Goal: Task Accomplishment & Management: Use online tool/utility

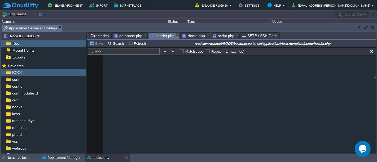
scroll to position [1343, 0]
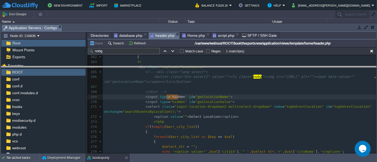
drag, startPoint x: 204, startPoint y: 27, endPoint x: 209, endPoint y: 69, distance: 42.5
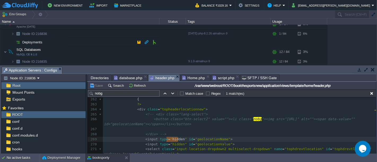
scroll to position [0, 0]
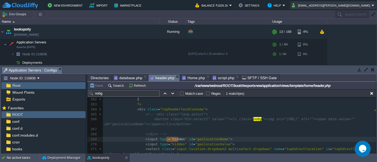
click at [362, 2] on button "[EMAIL_ADDRESS][PERSON_NAME][DOMAIN_NAME]" at bounding box center [332, 5] width 80 height 6
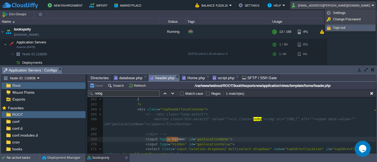
click at [349, 28] on link "Sign out" at bounding box center [350, 28] width 49 height 6
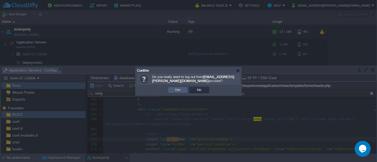
click at [172, 91] on td "Yes" at bounding box center [178, 90] width 20 height 6
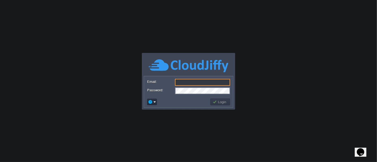
type input "[EMAIL_ADDRESS][PERSON_NAME][DOMAIN_NAME]"
click at [220, 84] on input "[EMAIL_ADDRESS][PERSON_NAME][DOMAIN_NAME]" at bounding box center [202, 82] width 55 height 7
click at [226, 101] on button "Login" at bounding box center [220, 102] width 15 height 5
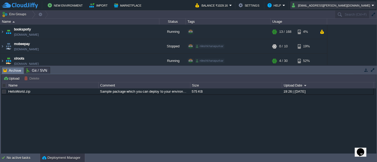
click at [351, 6] on button "[EMAIL_ADDRESS][PERSON_NAME][DOMAIN_NAME]" at bounding box center [332, 5] width 80 height 6
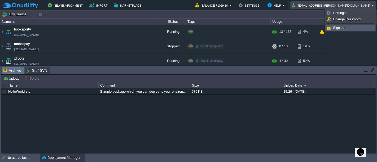
click at [338, 26] on span "Sign out" at bounding box center [339, 28] width 13 height 4
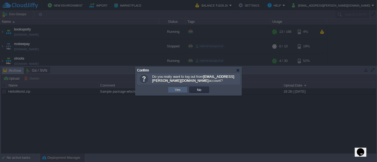
click at [173, 91] on td "Yes" at bounding box center [178, 90] width 20 height 6
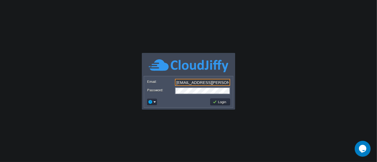
click at [218, 82] on input "[EMAIL_ADDRESS][PERSON_NAME][DOMAIN_NAME]" at bounding box center [202, 82] width 55 height 7
type input "nileshkhanapurkar@gmail.com"
click at [225, 103] on button "Login" at bounding box center [220, 102] width 15 height 5
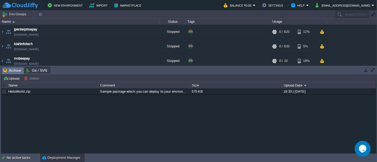
scroll to position [221, 0]
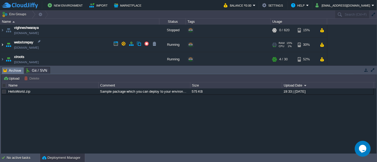
click at [3, 43] on img at bounding box center [2, 45] width 4 height 14
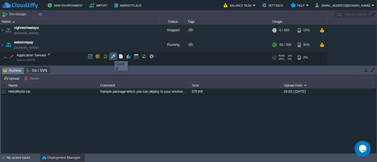
click at [111, 57] on button "button" at bounding box center [113, 56] width 5 height 5
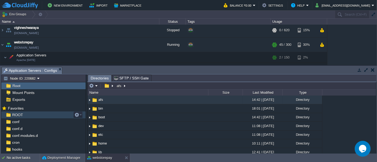
click at [21, 117] on span "ROOT" at bounding box center [17, 115] width 13 height 5
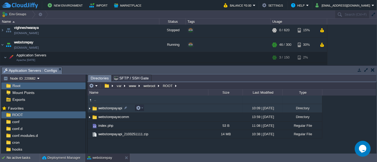
click at [155, 108] on td "webstorepayapi" at bounding box center [148, 108] width 121 height 9
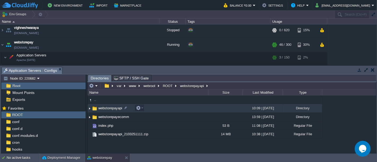
click at [155, 108] on td "webstorepayapi" at bounding box center [148, 108] width 121 height 9
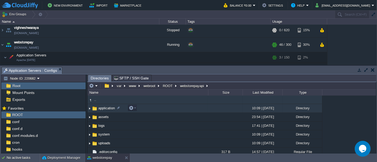
click at [142, 110] on td "application" at bounding box center [148, 108] width 121 height 9
